Goal: Check status

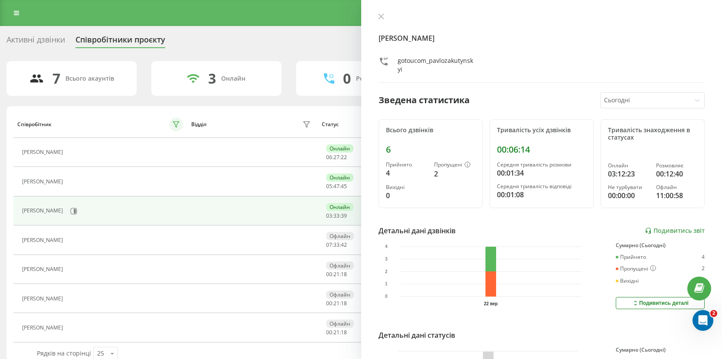
click at [171, 120] on button at bounding box center [176, 125] width 14 height 14
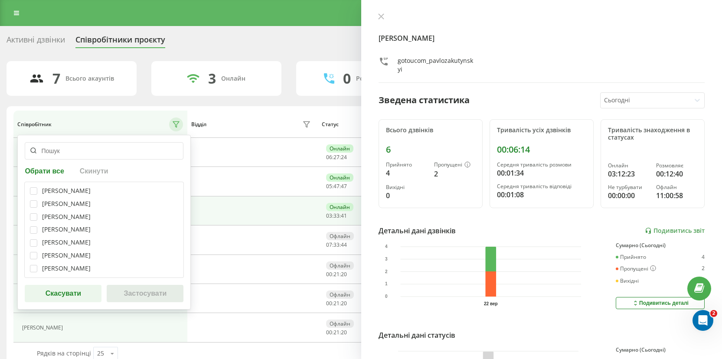
click at [163, 106] on div "Співробітник Обрати все Скинути Денис Шевчук Володимир Мельник Павло Курбанов Б…" at bounding box center [361, 237] width 709 height 262
